Goal: Task Accomplishment & Management: Manage account settings

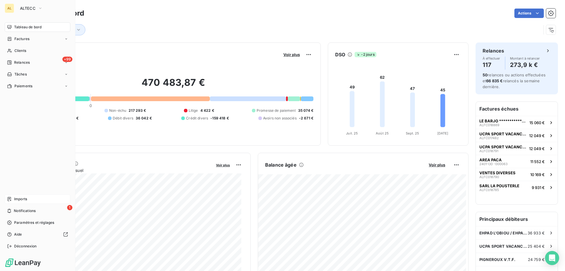
click at [29, 201] on div "Imports" at bounding box center [38, 198] width 66 height 9
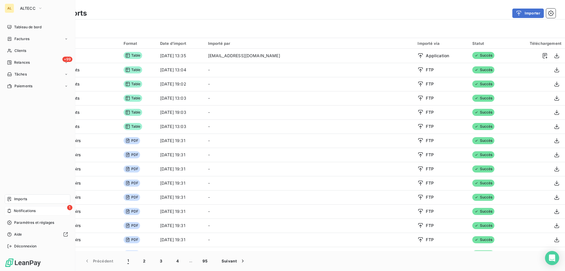
click at [25, 210] on span "Notifications" at bounding box center [25, 210] width 22 height 5
click at [30, 147] on div "Tableau de bord Factures Clients +99 Relances Tâches Paiements Imports 1 Notifi…" at bounding box center [38, 136] width 66 height 228
click at [17, 27] on span "Tableau de bord" at bounding box center [27, 26] width 27 height 5
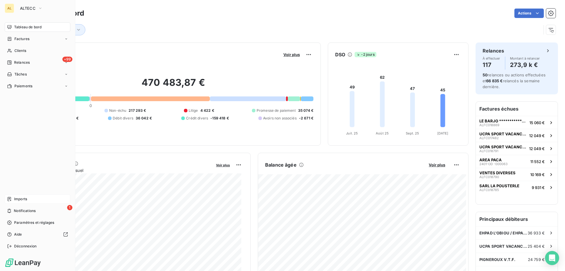
click at [26, 198] on span "Imports" at bounding box center [20, 198] width 13 height 5
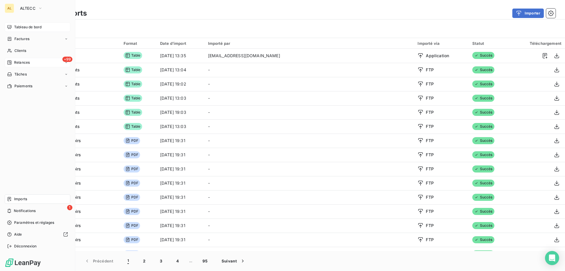
click at [16, 62] on span "Relances" at bounding box center [22, 62] width 16 height 5
click at [20, 61] on span "Relances" at bounding box center [22, 62] width 16 height 5
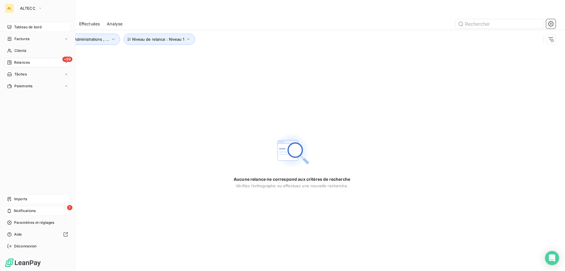
click at [40, 211] on div "1 Notifications" at bounding box center [38, 210] width 66 height 9
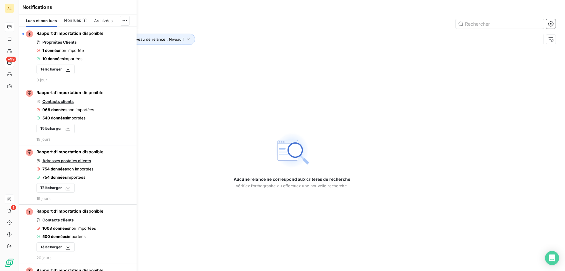
click at [174, 86] on div "Aucune relance ne correspond aux critères de recherche Vérifiez l’orthographe o…" at bounding box center [292, 159] width 546 height 222
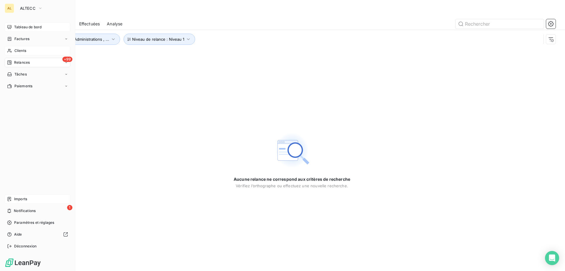
click at [17, 48] on div "Clients" at bounding box center [38, 50] width 66 height 9
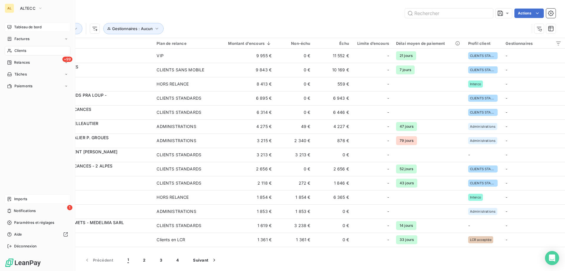
click at [24, 196] on div "Imports" at bounding box center [38, 198] width 66 height 9
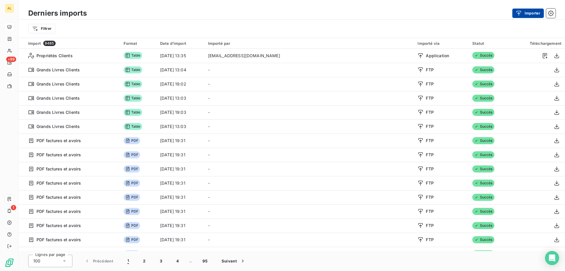
click at [533, 12] on button "Importer" at bounding box center [529, 13] width 32 height 9
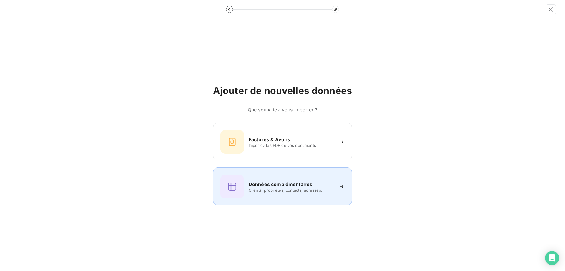
click at [272, 195] on div "Données complémentaires Clients, propriétés, contacts, adresses..." at bounding box center [283, 187] width 124 height 24
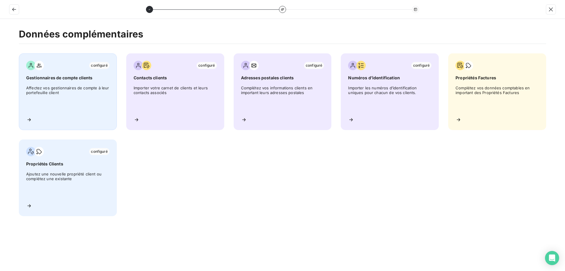
click at [40, 91] on span "Affectez vos gestionnaires de compte à leur portefeuille client" at bounding box center [67, 98] width 83 height 27
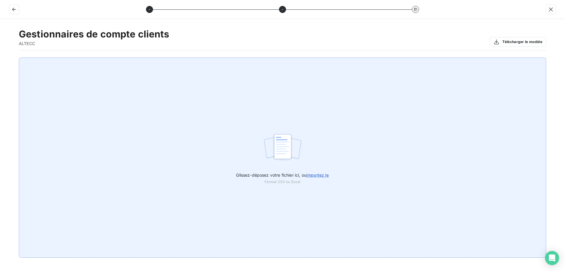
click at [332, 174] on div "Glissez-déposez votre fichier ici, ou importez le Format CSV ou Excel" at bounding box center [283, 157] width 528 height 200
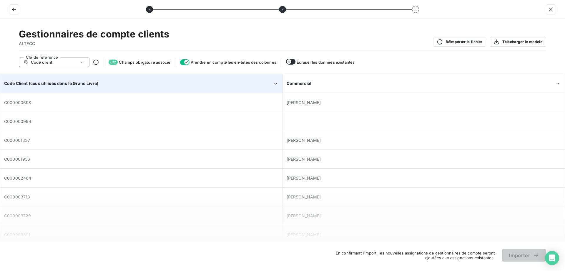
click at [201, 81] on div "Code Client (ceux utilisés dans le Grand Livre)" at bounding box center [138, 83] width 269 height 6
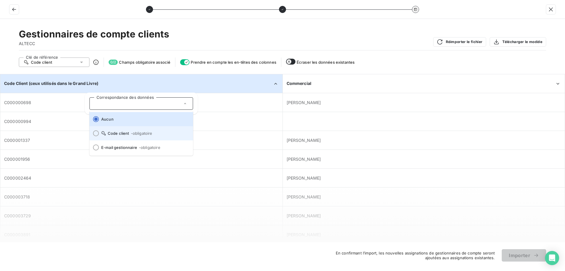
click at [140, 135] on span "- obligatoire" at bounding box center [141, 133] width 21 height 5
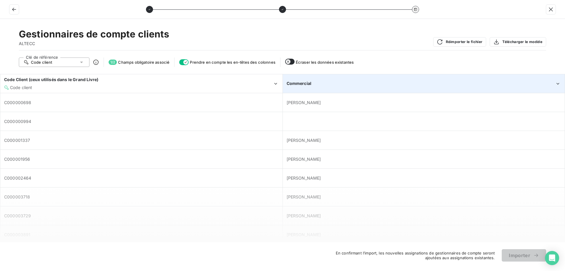
click at [436, 75] on div "Commercial" at bounding box center [424, 83] width 282 height 18
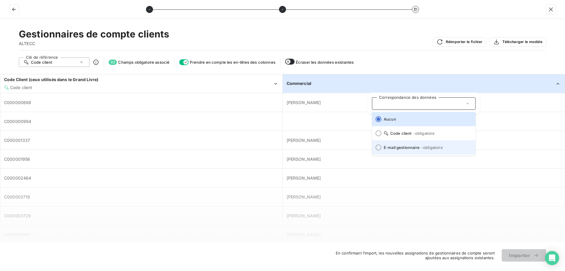
click at [403, 145] on li "E-mail gestionnaire - obligatoire" at bounding box center [424, 147] width 104 height 14
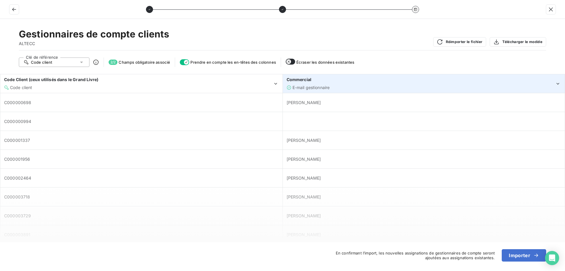
click at [499, 82] on div "Commercial" at bounding box center [421, 80] width 269 height 6
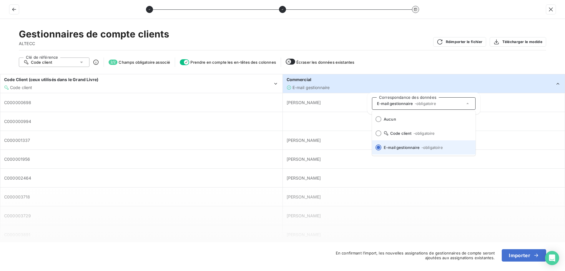
click at [456, 145] on span "E-mail gestionnaire - obligatoire" at bounding box center [427, 147] width 87 height 5
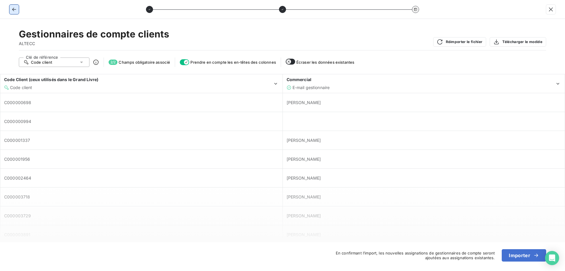
click at [15, 11] on icon "button" at bounding box center [14, 9] width 6 height 6
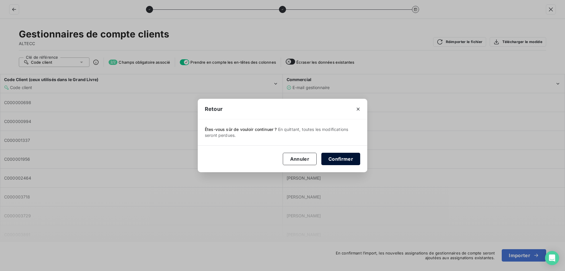
click at [345, 158] on button "Confirmer" at bounding box center [341, 159] width 39 height 12
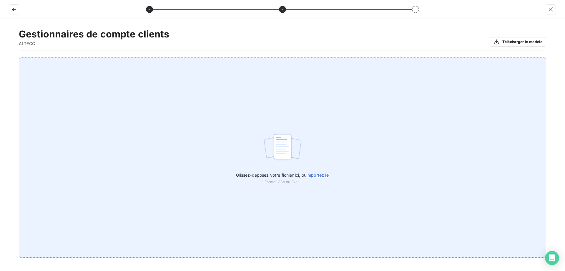
click at [314, 175] on span "importez le" at bounding box center [318, 174] width 23 height 5
click at [0, 58] on input "Glissez-déposez votre fichier ici, ou importez le" at bounding box center [0, 57] width 0 height 0
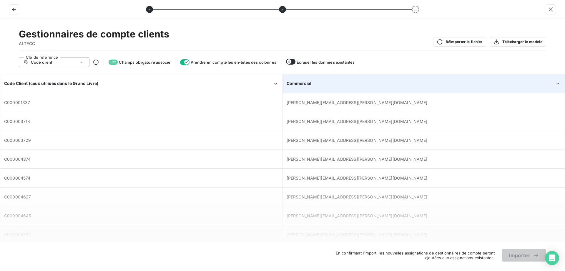
click at [350, 84] on div "Commercial" at bounding box center [421, 83] width 269 height 6
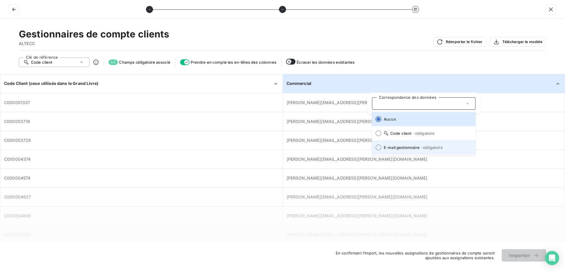
click at [380, 143] on span at bounding box center [376, 147] width 9 height 14
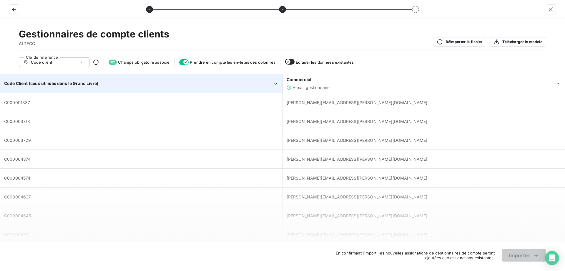
click at [225, 85] on div "Code Client (ceux utilisés dans le Grand Livre)" at bounding box center [138, 83] width 269 height 6
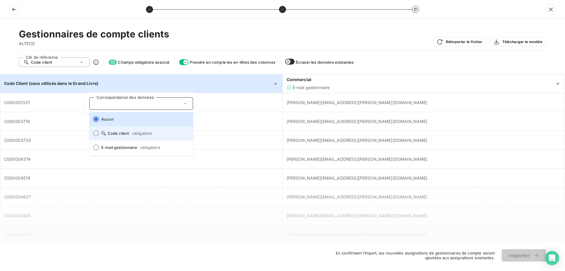
click at [105, 137] on li "Code client - obligatoire" at bounding box center [142, 133] width 104 height 14
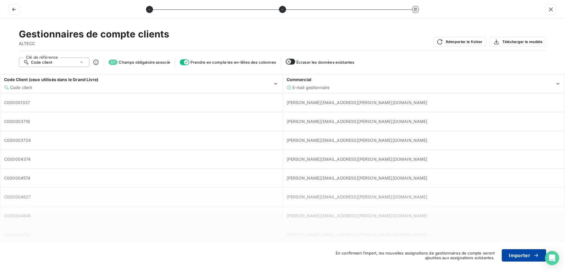
click at [531, 258] on button "Importer" at bounding box center [524, 255] width 44 height 12
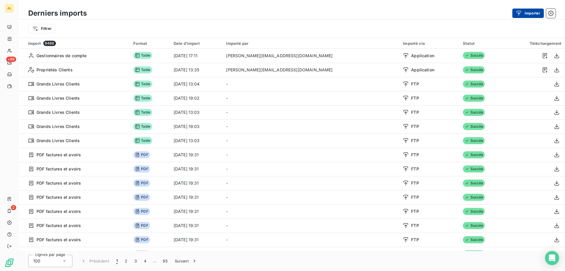
click at [517, 11] on icon "button" at bounding box center [519, 13] width 5 height 5
click at [517, 11] on body "AL +99 2 Derniers imports Importer Filtrer Import 9486 Format Date d’import Imp…" at bounding box center [282, 135] width 565 height 271
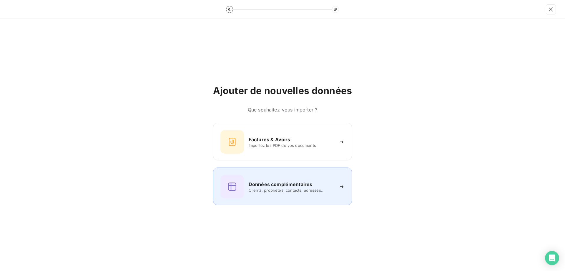
click at [267, 185] on h6 "Données complémentaires" at bounding box center [281, 183] width 64 height 7
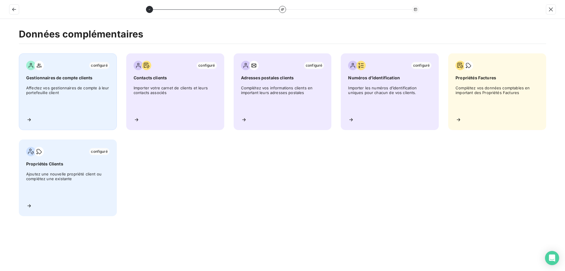
click at [71, 99] on span "Affectez vos gestionnaires de compte à leur portefeuille client" at bounding box center [67, 98] width 83 height 27
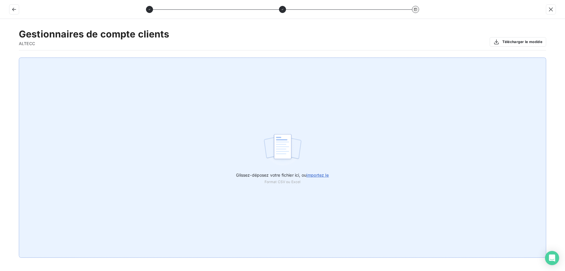
click at [313, 176] on span "importez le" at bounding box center [318, 174] width 23 height 5
click at [0, 58] on input "Glissez-déposez votre fichier ici, ou importez le" at bounding box center [0, 57] width 0 height 0
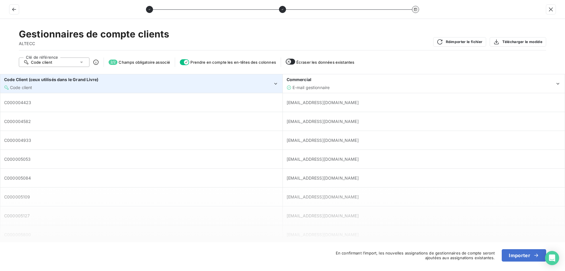
click at [156, 85] on div "Code client" at bounding box center [138, 88] width 269 height 6
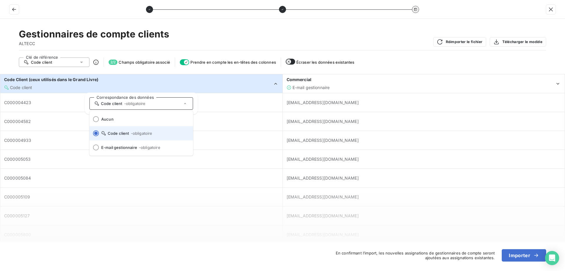
click at [124, 130] on li "Code client - obligatoire" at bounding box center [142, 133] width 104 height 14
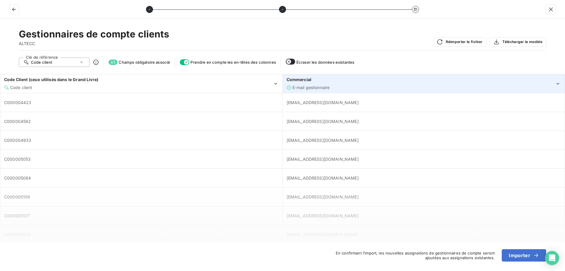
click at [381, 81] on div "Commercial" at bounding box center [421, 80] width 269 height 6
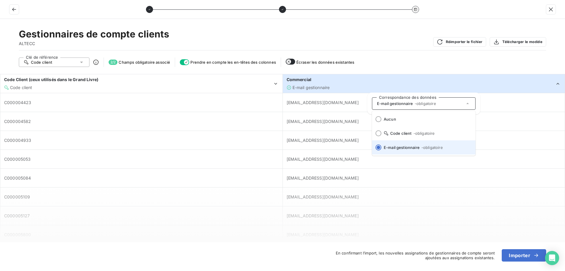
click at [430, 149] on span "- obligatoire" at bounding box center [432, 147] width 21 height 5
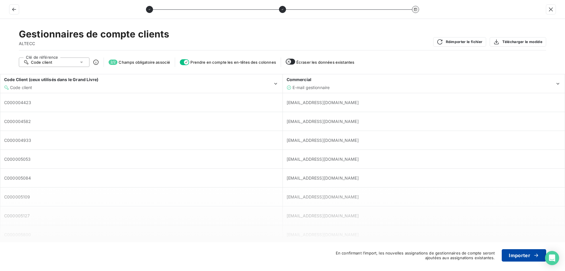
click at [526, 256] on button "Importer" at bounding box center [524, 255] width 44 height 12
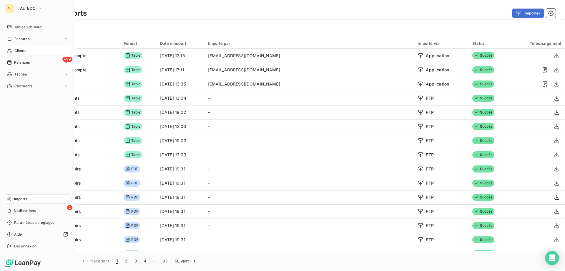
click at [38, 53] on div "Clients" at bounding box center [38, 50] width 66 height 9
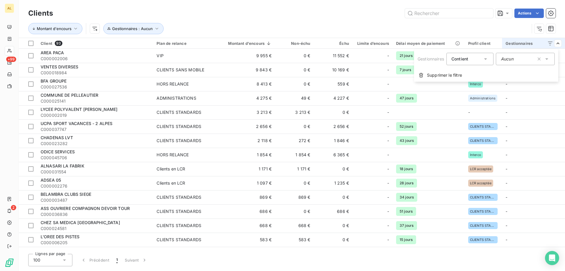
click at [370, 29] on html "AL +99 2 Clients Actions Montant d'encours Gestionnaires : Aucun Client 93 Plan…" at bounding box center [282, 135] width 565 height 271
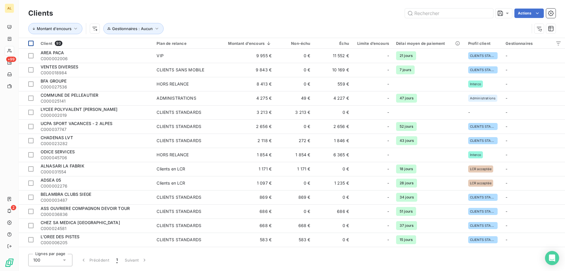
click at [31, 44] on div at bounding box center [30, 43] width 5 height 5
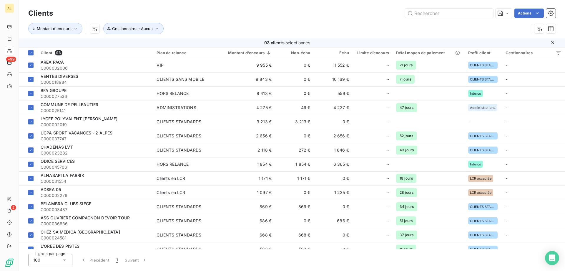
click at [279, 32] on div "Montant d'encours Gestionnaires : Aucun" at bounding box center [278, 28] width 501 height 11
click at [224, 28] on div "Montant d'encours Gestionnaires : Aucun" at bounding box center [278, 28] width 501 height 11
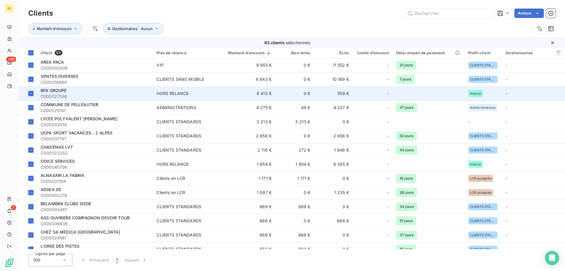
click at [188, 93] on div "HORS RELANCE" at bounding box center [173, 93] width 32 height 6
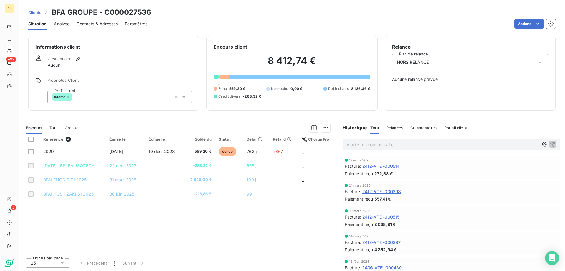
click at [474, 66] on div "HORS RELANCE" at bounding box center [470, 62] width 156 height 16
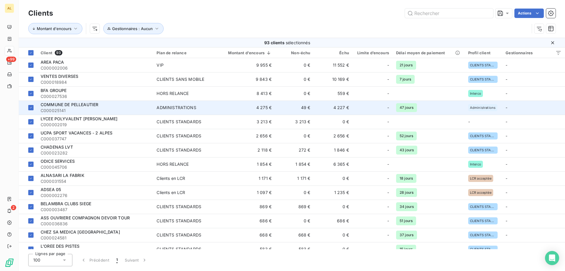
click at [530, 106] on td "-" at bounding box center [533, 107] width 63 height 14
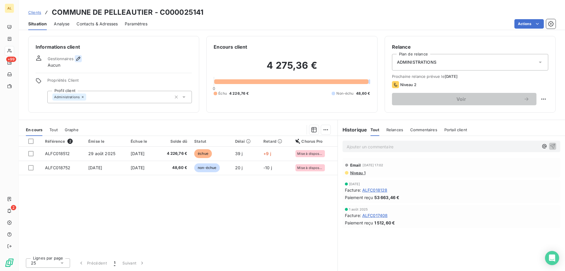
click at [77, 57] on icon "button" at bounding box center [78, 59] width 6 height 6
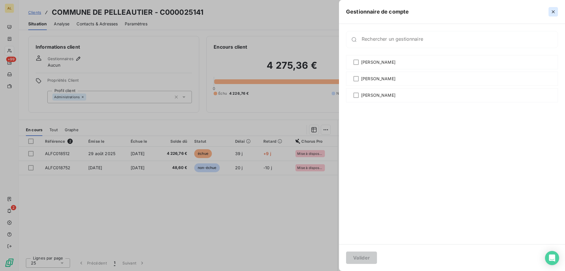
click at [555, 16] on button "button" at bounding box center [553, 11] width 9 height 9
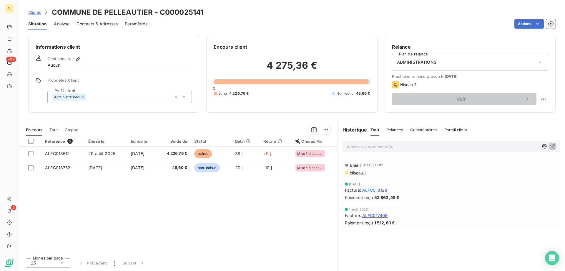
click at [32, 10] on span "Clients" at bounding box center [34, 12] width 13 height 5
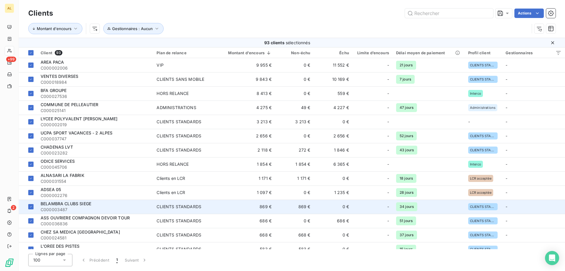
click at [184, 205] on div "CLIENTS STANDARDS" at bounding box center [179, 206] width 45 height 6
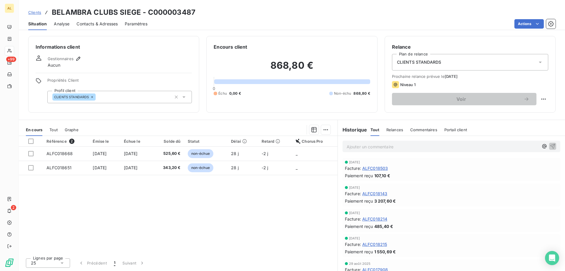
click at [144, 96] on div "CLIENTS STANDARDS" at bounding box center [119, 97] width 145 height 12
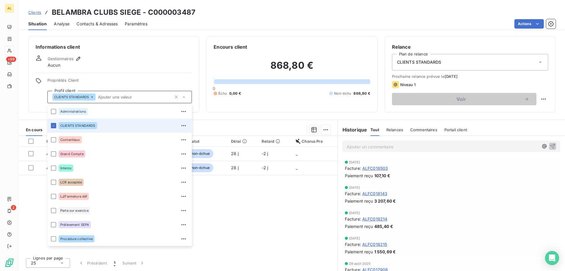
click at [53, 122] on li "CLIENTS STANDARDS" at bounding box center [119, 125] width 145 height 14
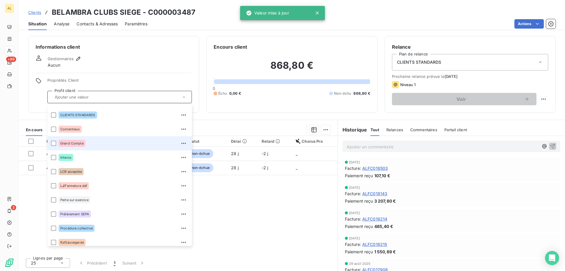
scroll to position [28, 0]
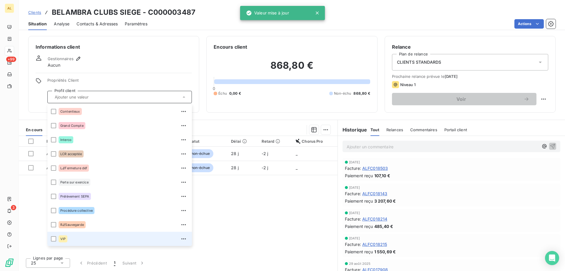
click at [51, 237] on li "VIP" at bounding box center [119, 238] width 145 height 14
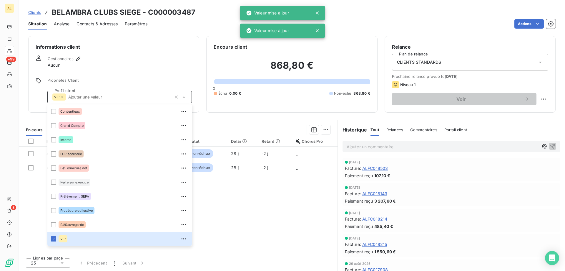
click at [466, 64] on div "CLIENTS STANDARDS" at bounding box center [470, 62] width 156 height 16
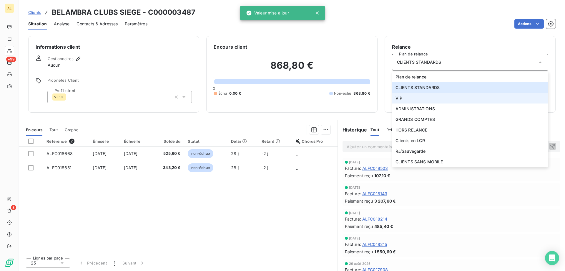
click at [423, 94] on li "VIP" at bounding box center [470, 98] width 156 height 11
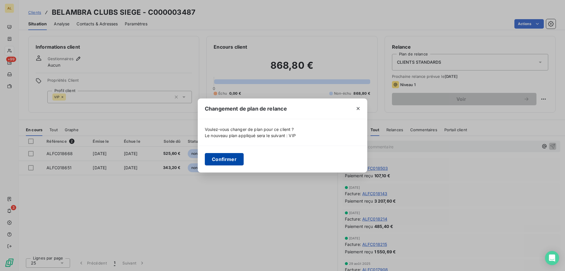
click at [213, 158] on button "Confirmer" at bounding box center [224, 159] width 39 height 12
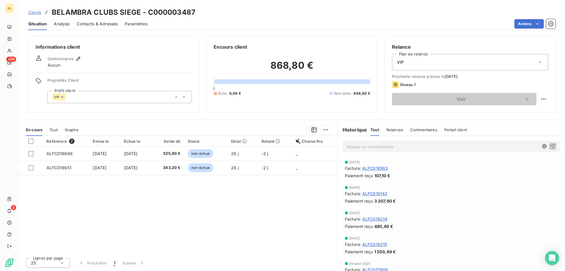
click at [31, 13] on span "Clients" at bounding box center [34, 12] width 13 height 5
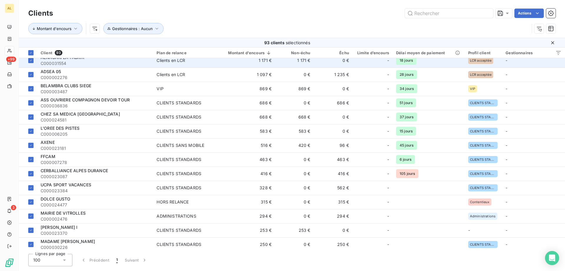
scroll to position [147, 0]
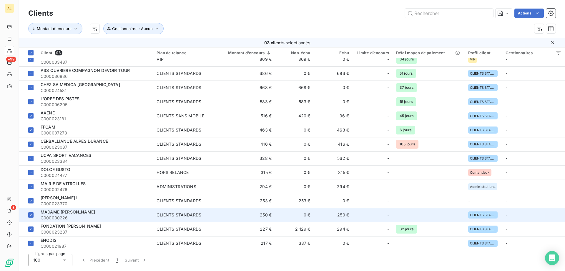
click at [518, 211] on td "-" at bounding box center [533, 215] width 63 height 14
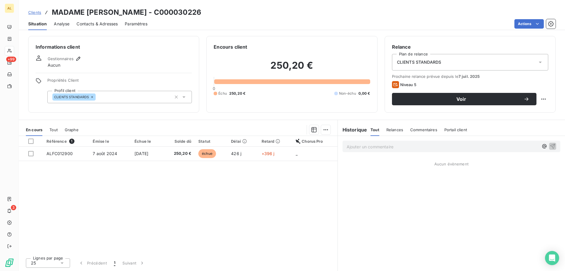
drag, startPoint x: 136, startPoint y: 69, endPoint x: 128, endPoint y: 62, distance: 11.2
click at [136, 69] on div "Informations client Gestionnaires Aucun Propriétés Client Profil client CLIENTS…" at bounding box center [113, 74] width 171 height 77
click at [79, 59] on icon "button" at bounding box center [78, 59] width 4 height 4
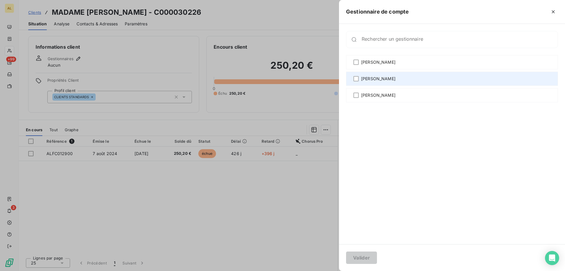
click at [374, 81] on span "[PERSON_NAME]" at bounding box center [378, 79] width 34 height 6
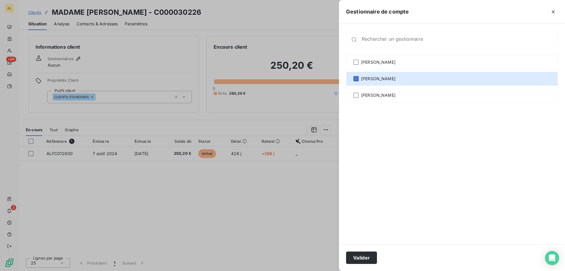
drag, startPoint x: 375, startPoint y: 257, endPoint x: 195, endPoint y: 127, distance: 221.5
click at [374, 257] on button "Valider" at bounding box center [361, 257] width 31 height 12
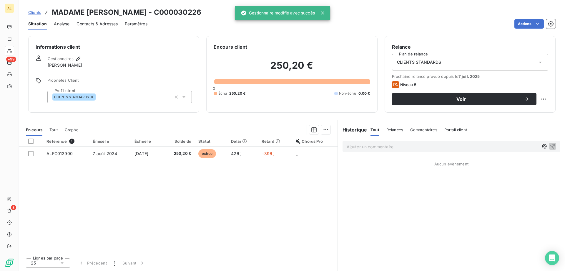
click at [35, 12] on span "Clients" at bounding box center [34, 12] width 13 height 5
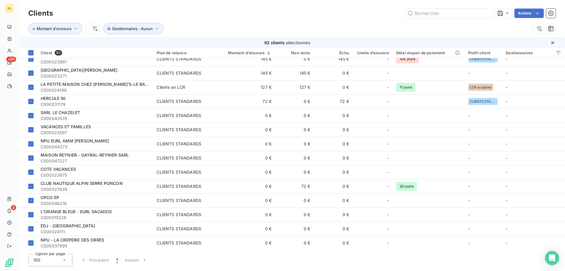
scroll to position [315, 0]
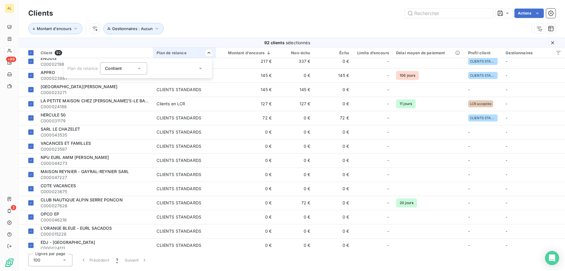
click at [188, 75] on div "Plan de relance Contient is" at bounding box center [138, 68] width 148 height 19
click at [188, 73] on div at bounding box center [179, 68] width 59 height 12
click at [156, 90] on div at bounding box center [155, 91] width 5 height 5
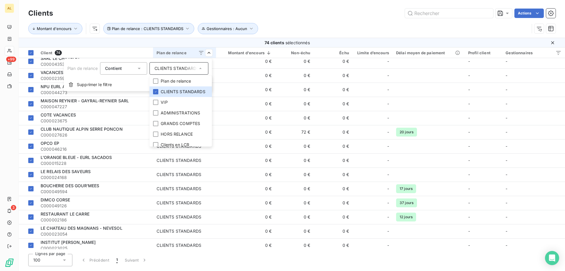
click at [317, 26] on html "AL +99 3 Clients Actions Montant d'encours Plan de relance : CLIENTS STANDARDS …" at bounding box center [282, 135] width 565 height 271
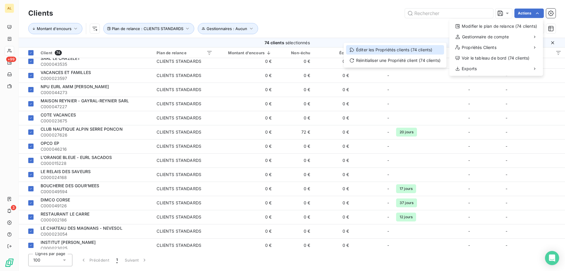
click at [406, 51] on div "Éditer les Propriétés clients (74 clients)" at bounding box center [395, 49] width 98 height 9
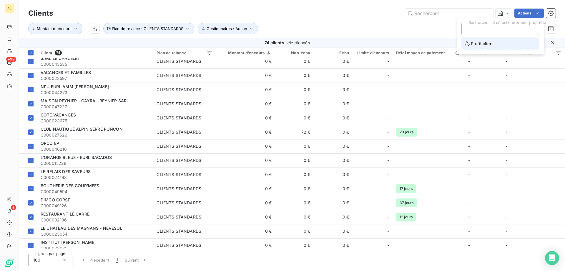
click at [476, 45] on span "Profil client" at bounding box center [479, 43] width 29 height 7
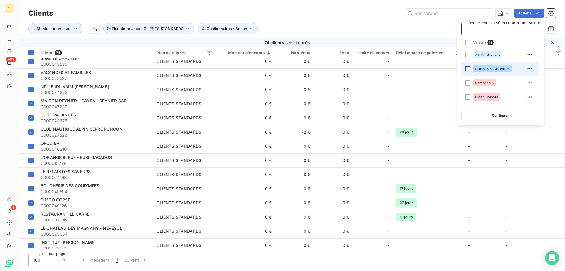
click at [468, 67] on div at bounding box center [467, 68] width 5 height 5
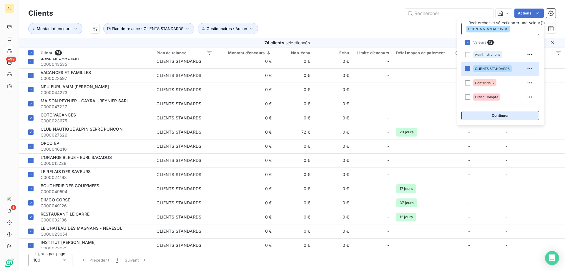
click at [492, 114] on button "Continuer" at bounding box center [501, 115] width 78 height 9
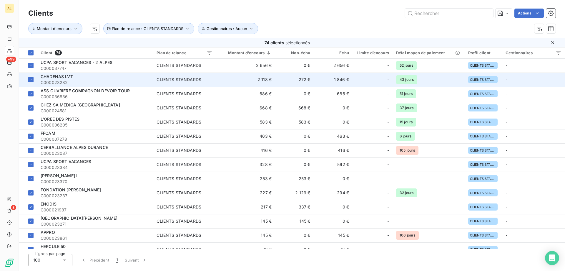
scroll to position [0, 0]
